Goal: Task Accomplishment & Management: Complete application form

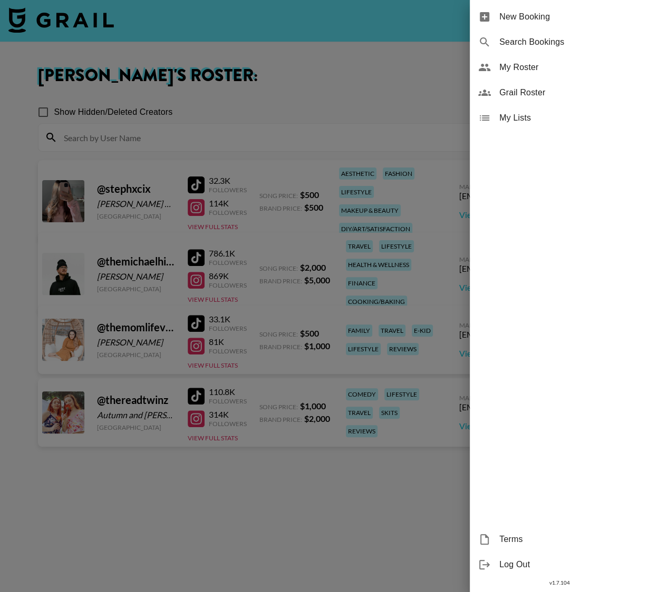
click at [228, 101] on div at bounding box center [324, 296] width 649 height 592
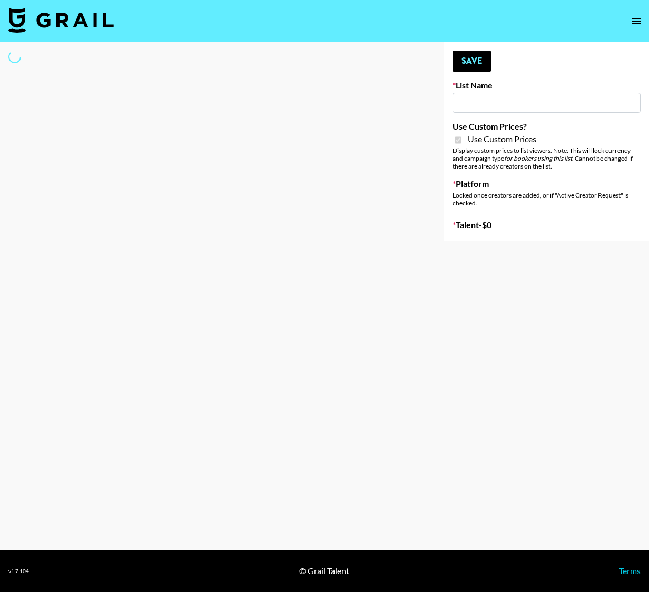
type input "Mirror HQ ([DATE])"
checkbox input "true"
select select "Brand"
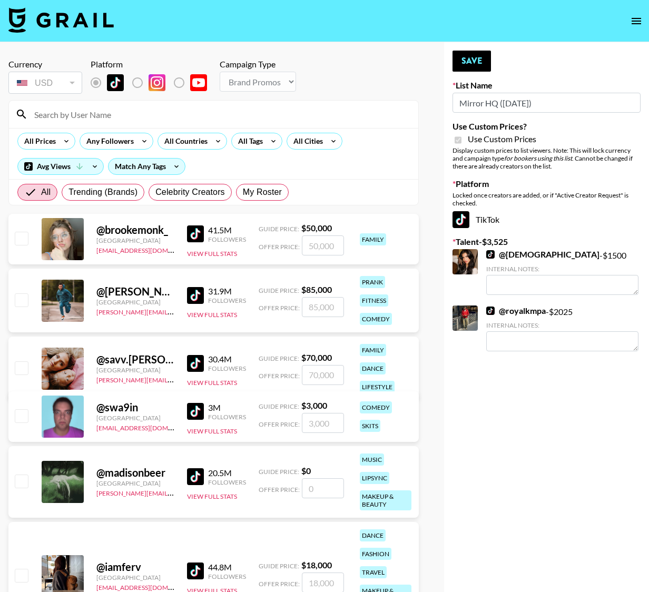
type textarea "Lifestyle, Wellness"
type textarea "Lifestyle"
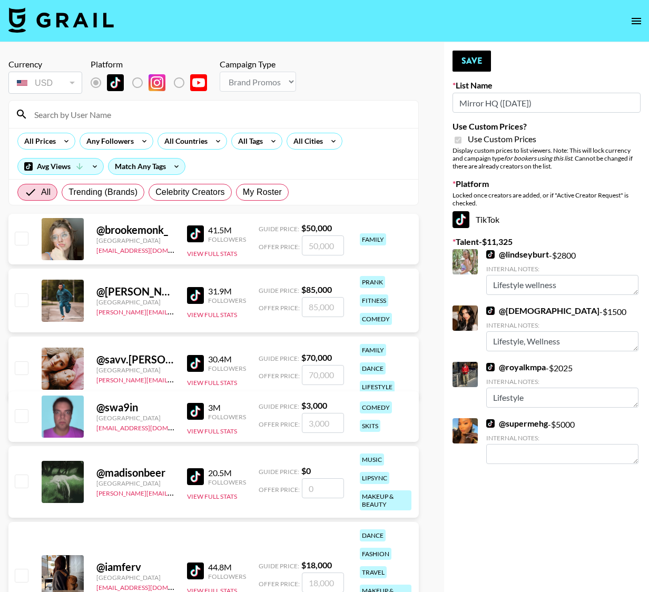
type textarea "Lifestyle - Spiritual- negotiable rate"
